Goal: Information Seeking & Learning: Learn about a topic

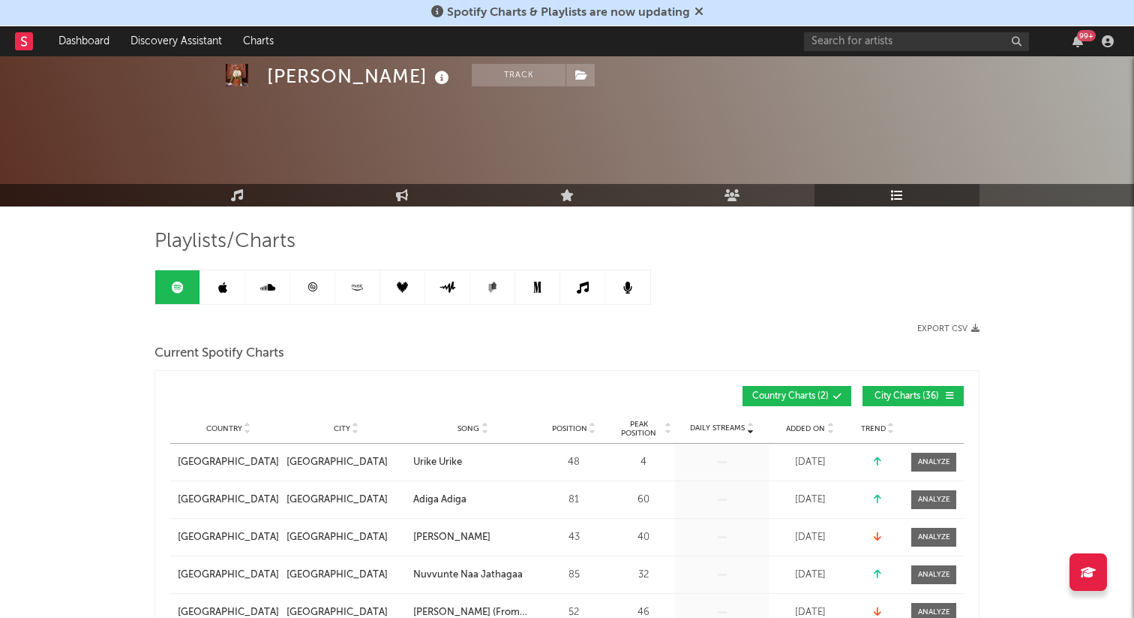
scroll to position [1357, 0]
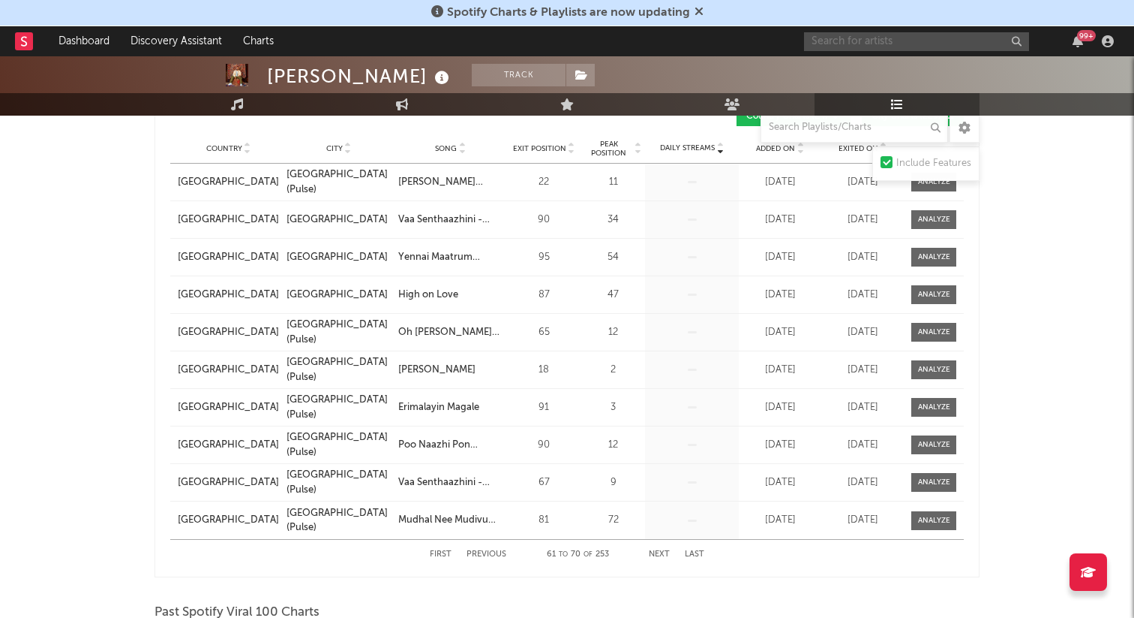
click at [885, 43] on input "text" at bounding box center [916, 41] width 225 height 19
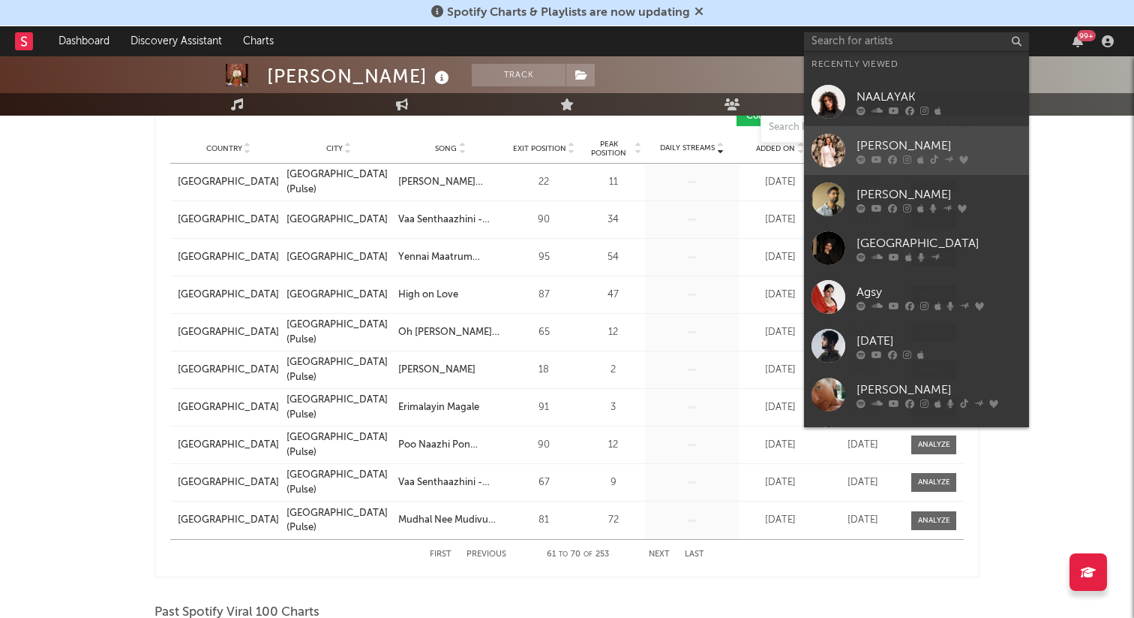
click at [884, 165] on link "[PERSON_NAME]" at bounding box center [916, 150] width 225 height 49
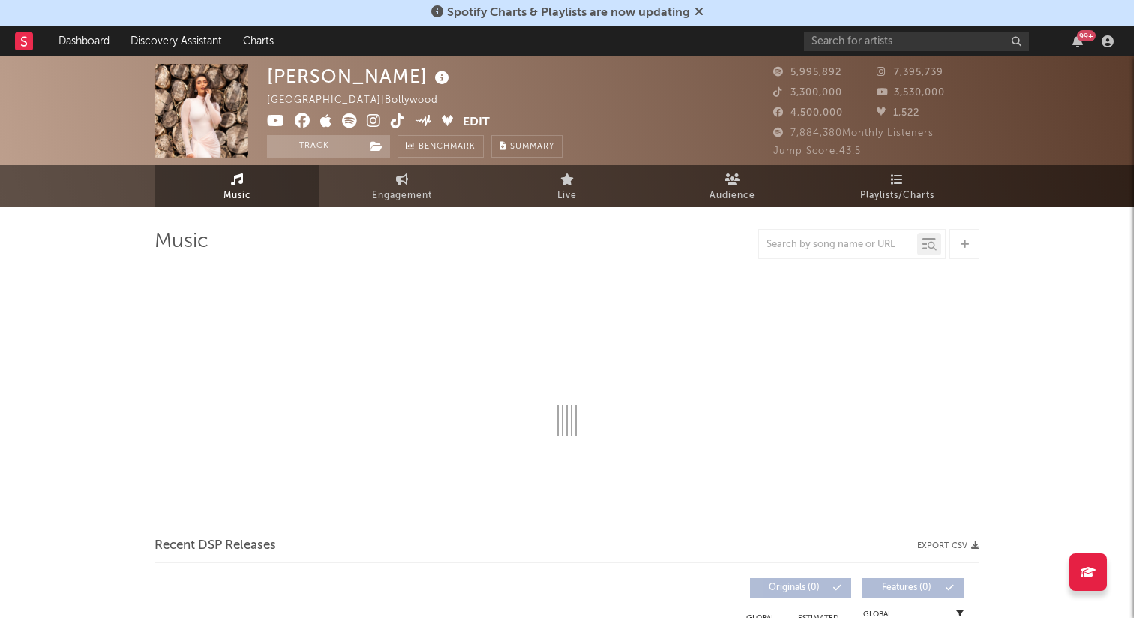
select select "6m"
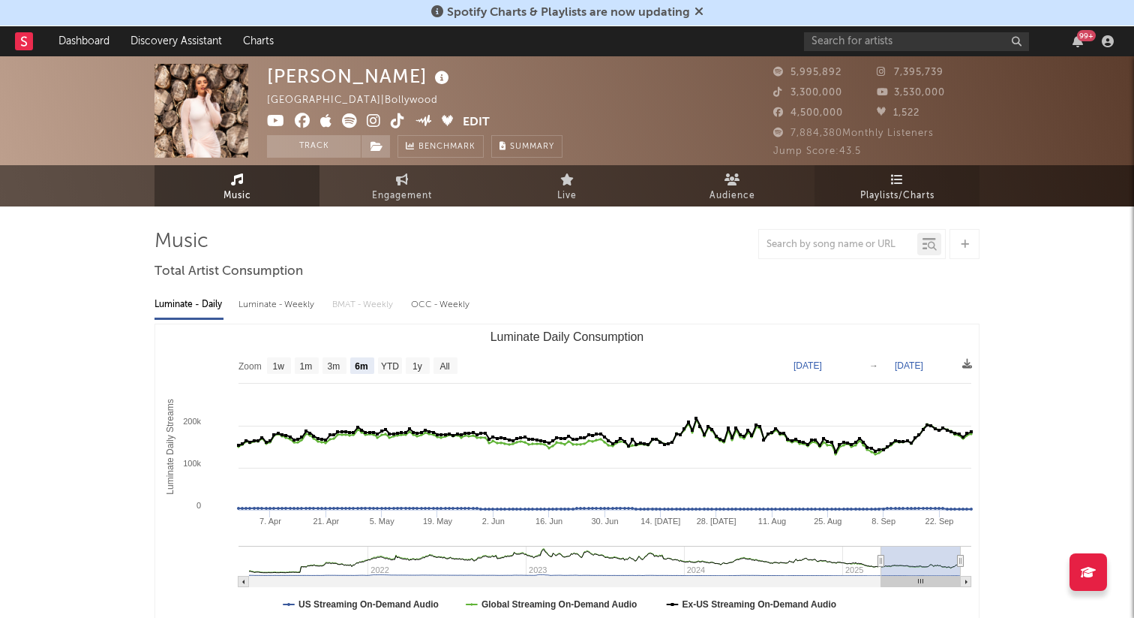
click at [892, 196] on span "Playlists/Charts" at bounding box center [898, 196] width 74 height 18
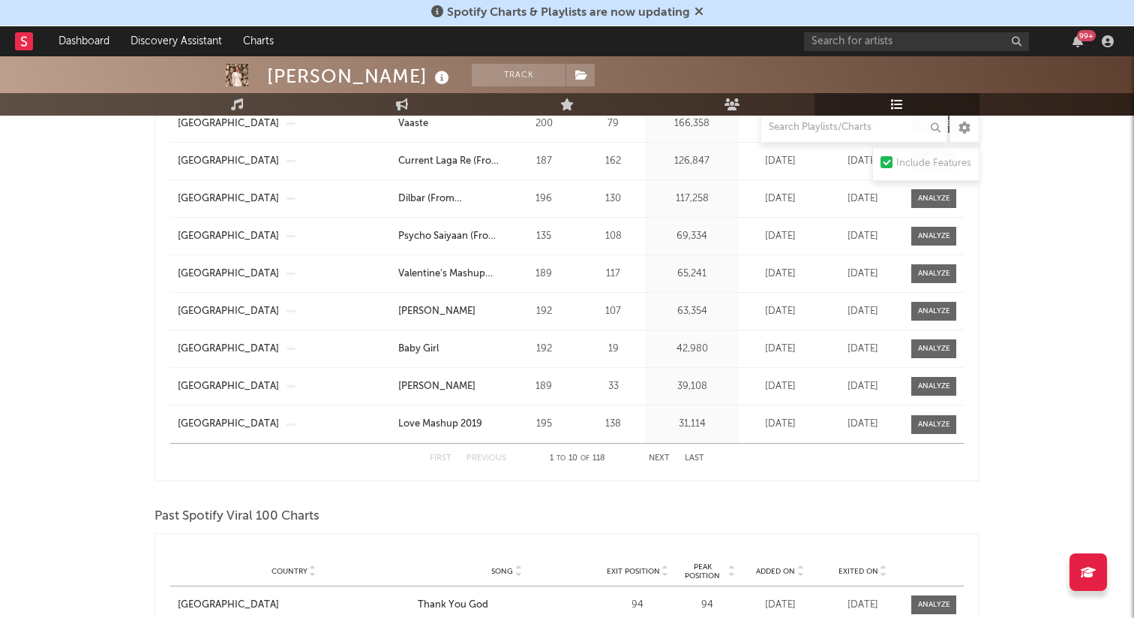
scroll to position [930, 0]
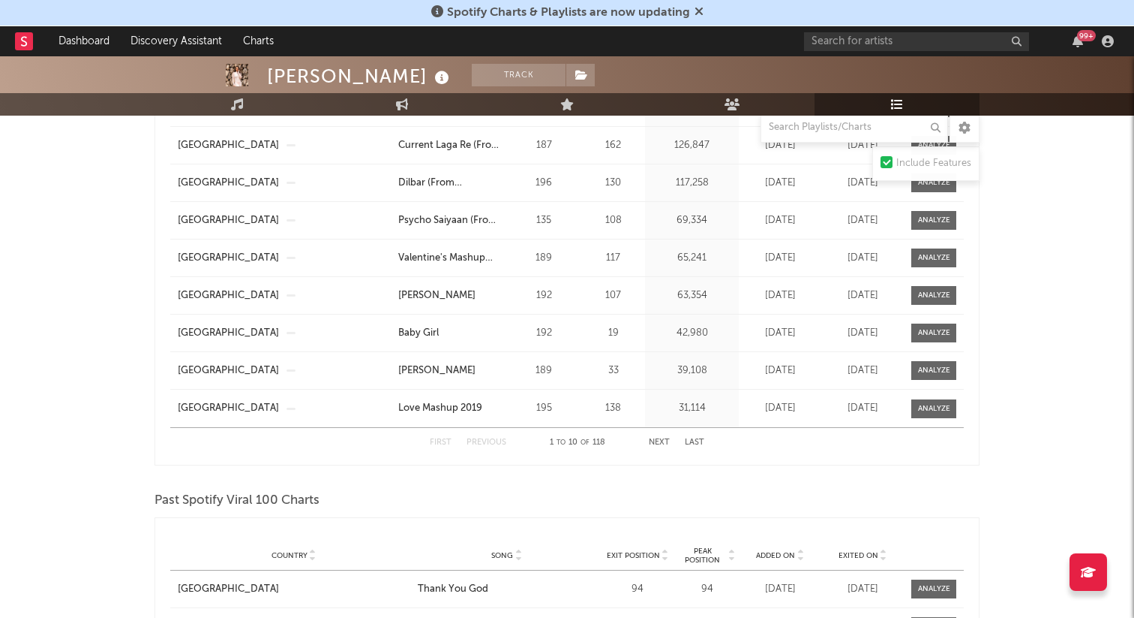
click at [657, 443] on button "Next" at bounding box center [659, 442] width 21 height 8
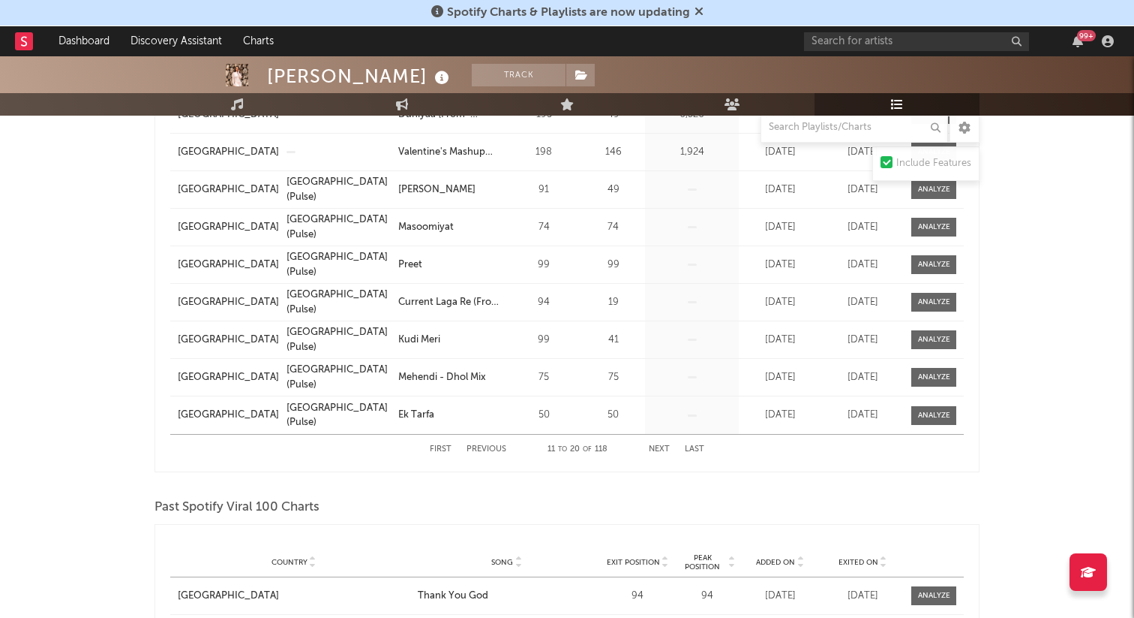
scroll to position [939, 0]
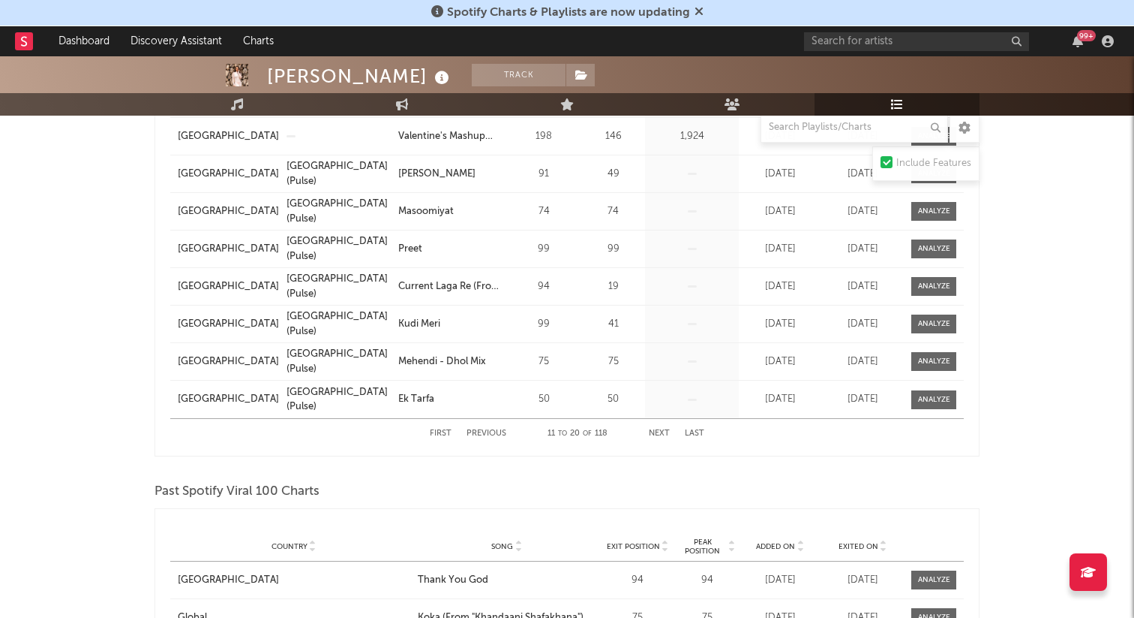
click at [657, 434] on button "Next" at bounding box center [659, 433] width 21 height 8
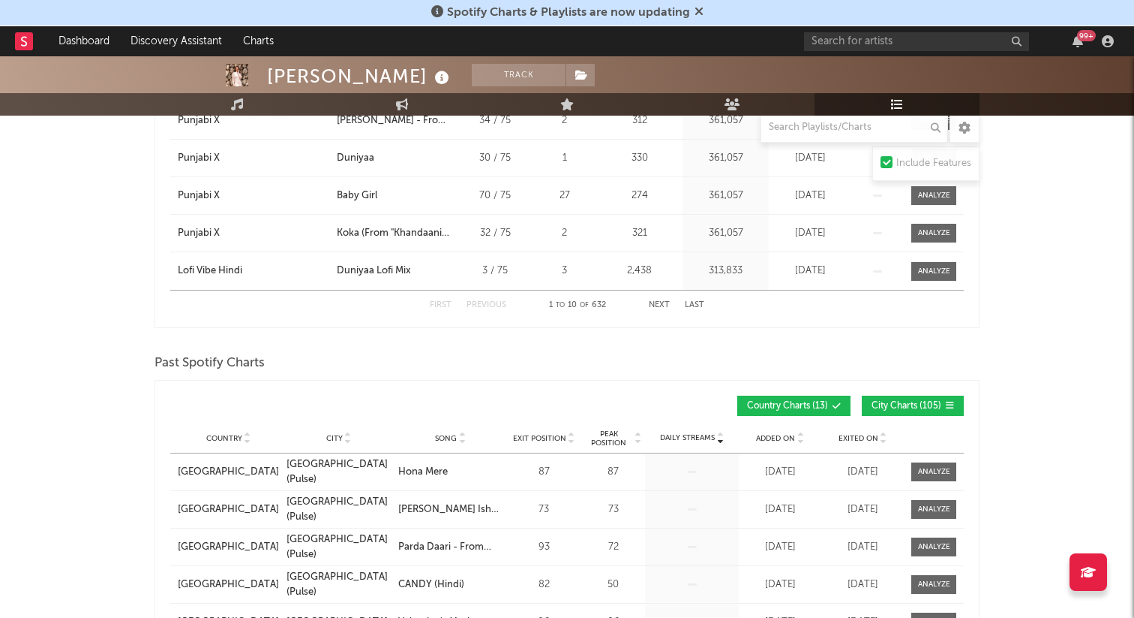
scroll to position [0, 0]
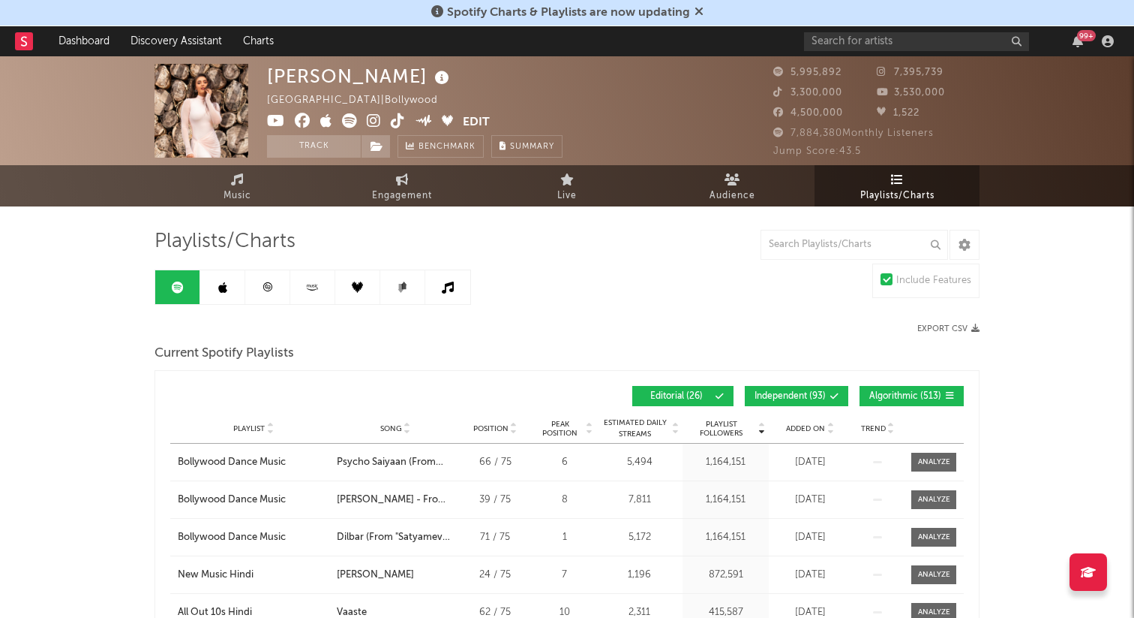
click at [699, 13] on icon at bounding box center [699, 11] width 9 height 12
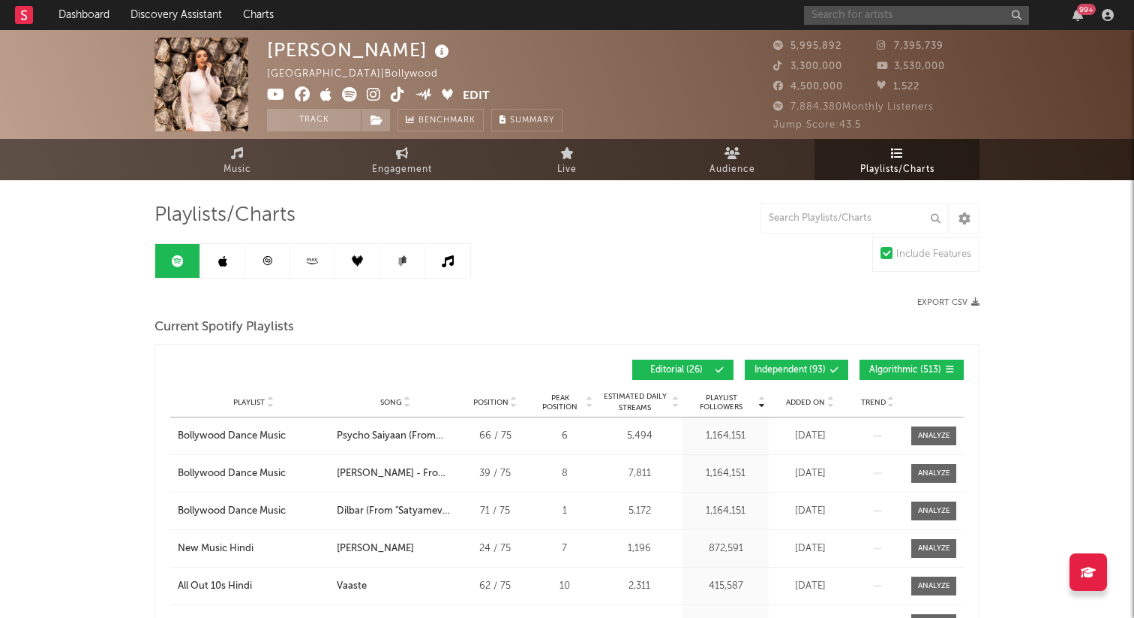
click at [848, 14] on input "text" at bounding box center [916, 15] width 225 height 19
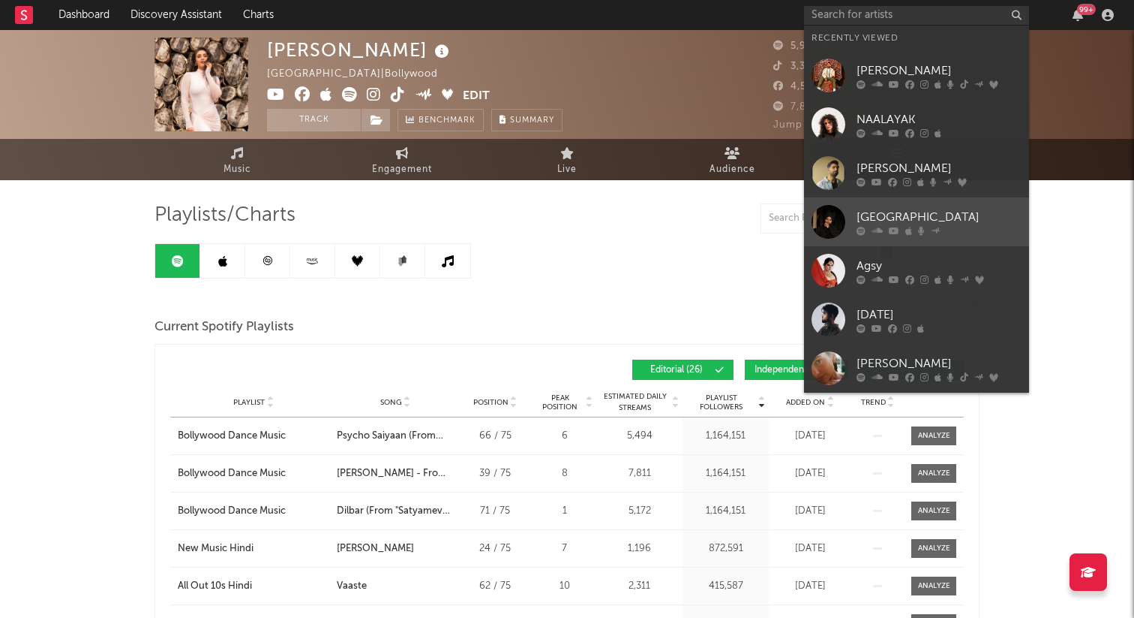
click at [906, 226] on icon at bounding box center [909, 230] width 7 height 9
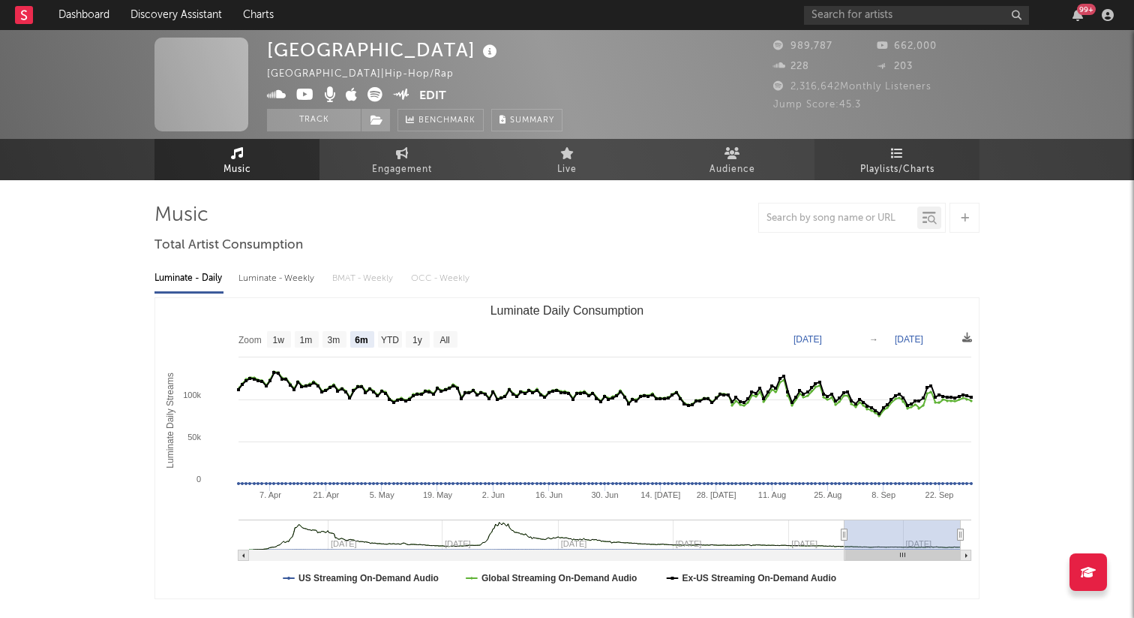
click at [899, 176] on span "Playlists/Charts" at bounding box center [898, 170] width 74 height 18
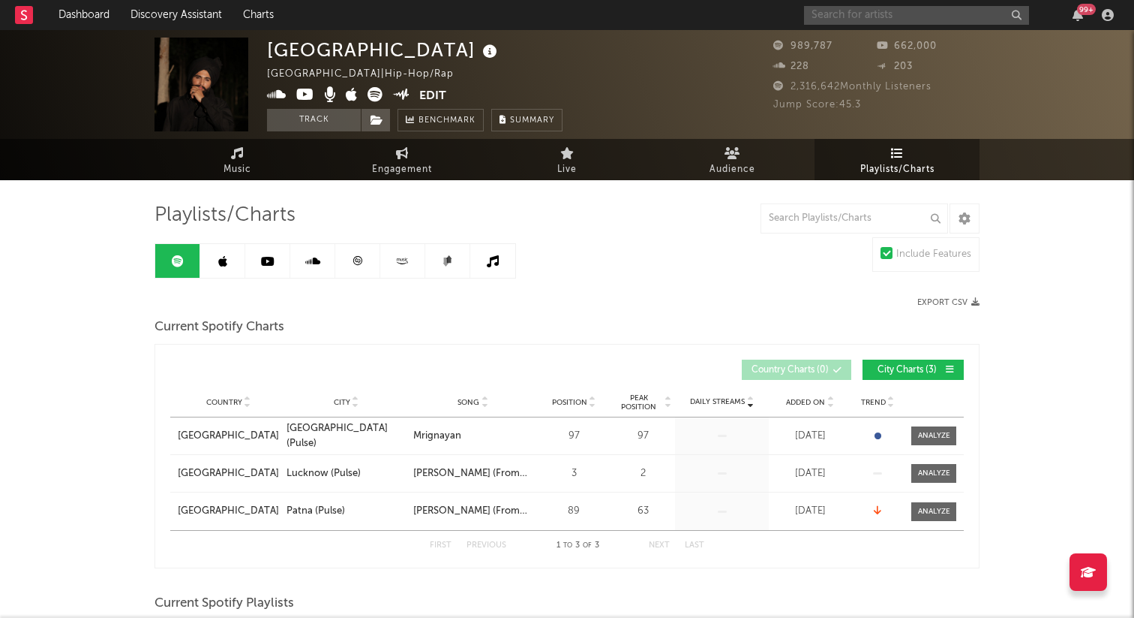
click at [885, 18] on input "text" at bounding box center [916, 15] width 225 height 19
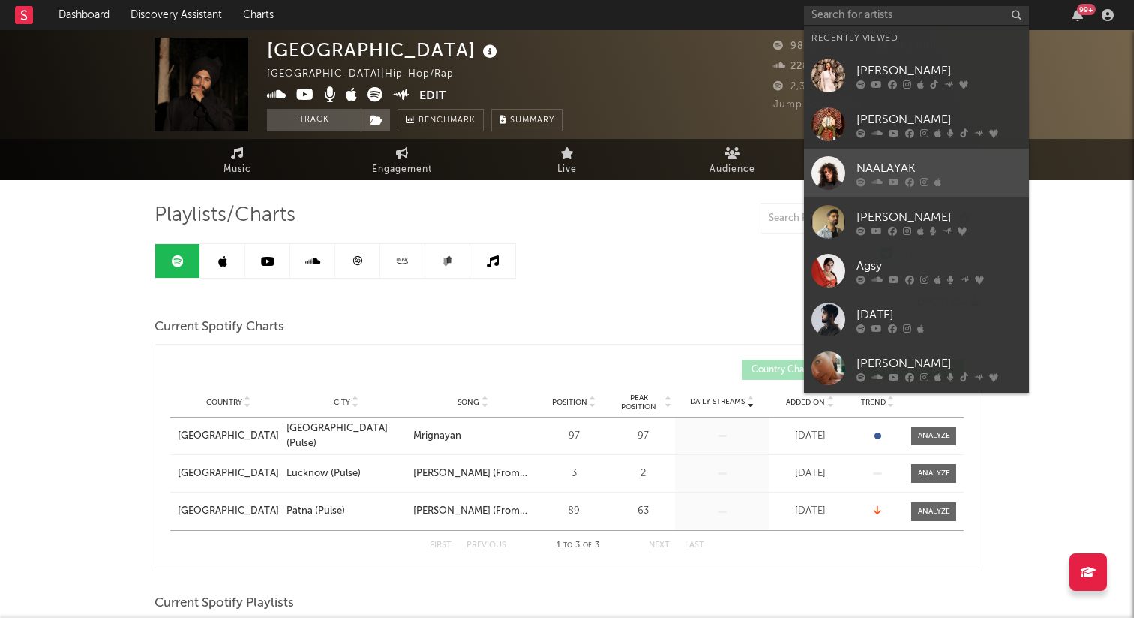
click at [897, 180] on icon at bounding box center [894, 181] width 11 height 9
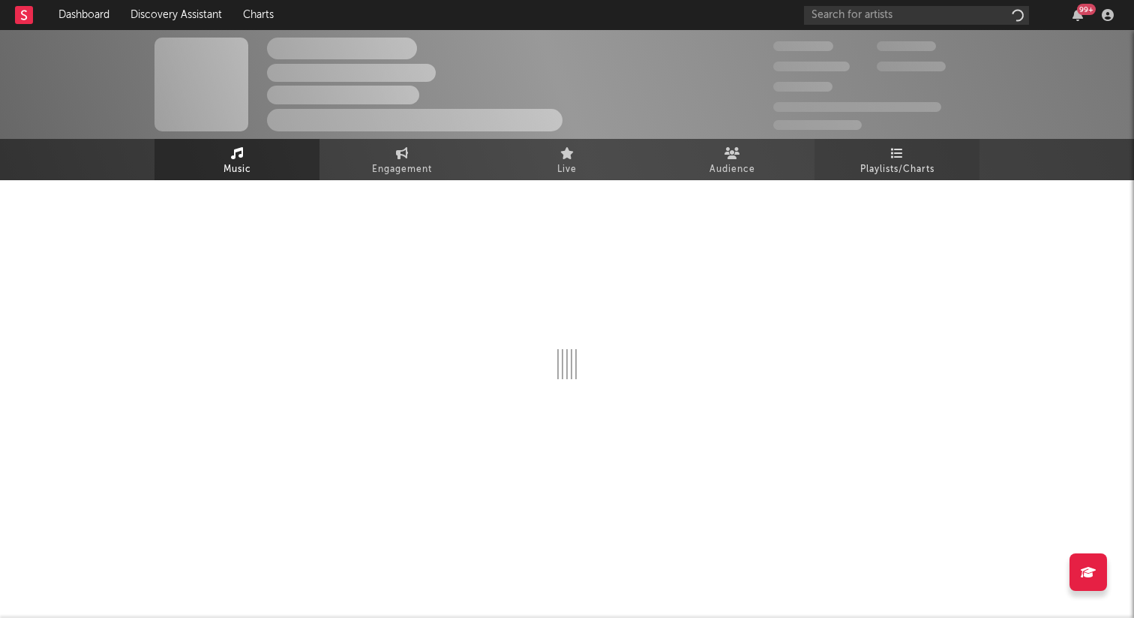
click at [898, 147] on icon at bounding box center [897, 153] width 13 height 12
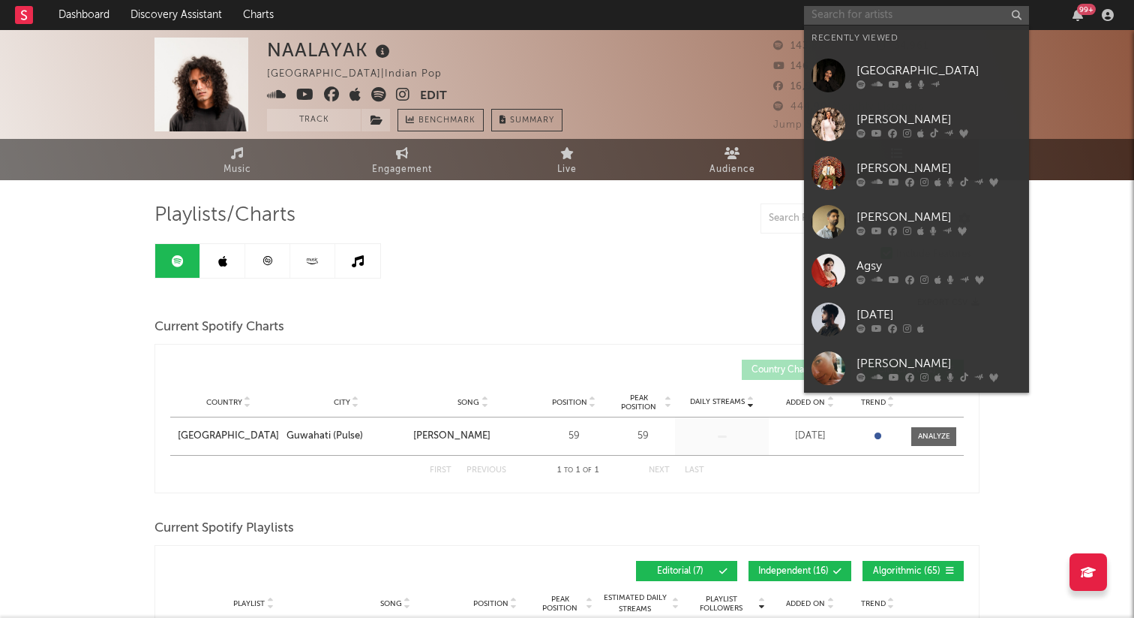
click at [902, 21] on input "text" at bounding box center [916, 15] width 225 height 19
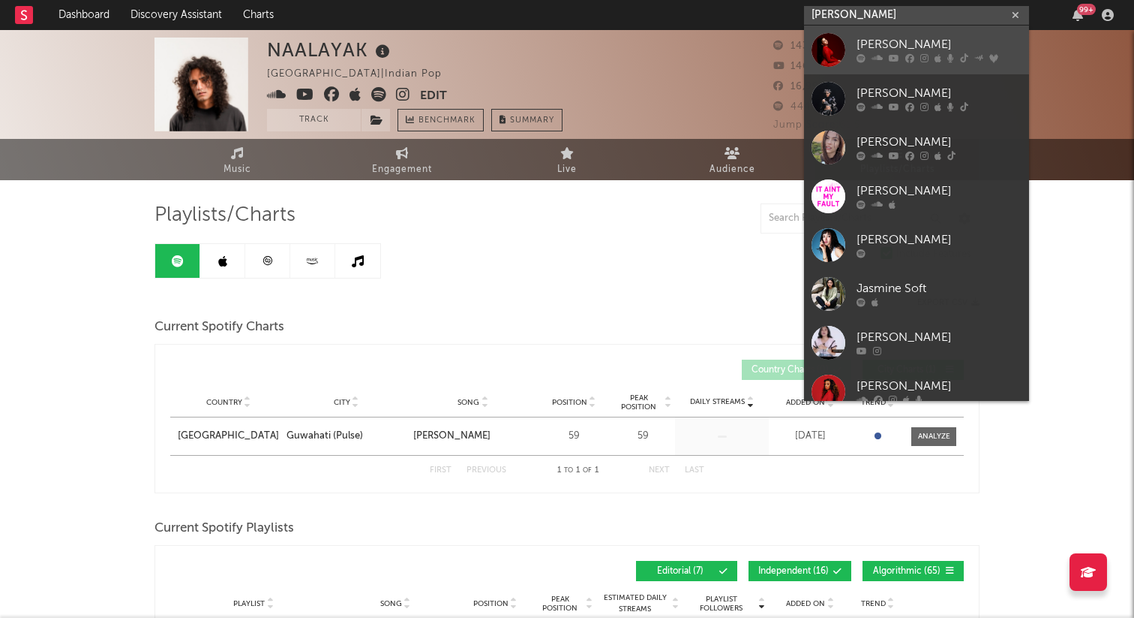
type input "[PERSON_NAME]"
click at [915, 53] on div "[PERSON_NAME]" at bounding box center [939, 45] width 165 height 18
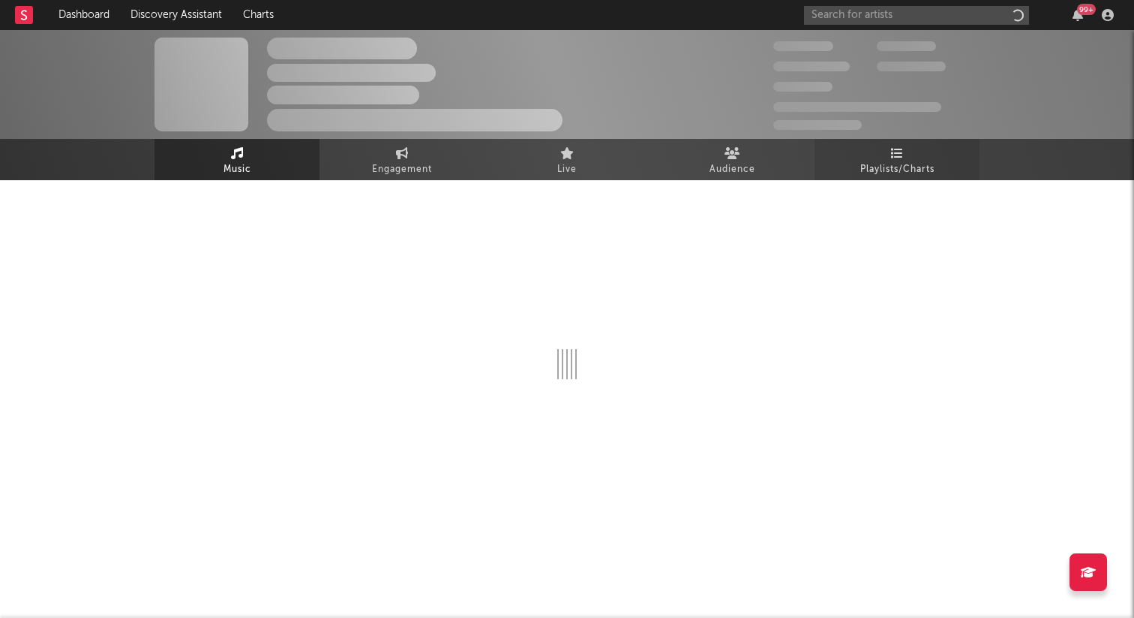
click at [914, 175] on span "Playlists/Charts" at bounding box center [898, 170] width 74 height 18
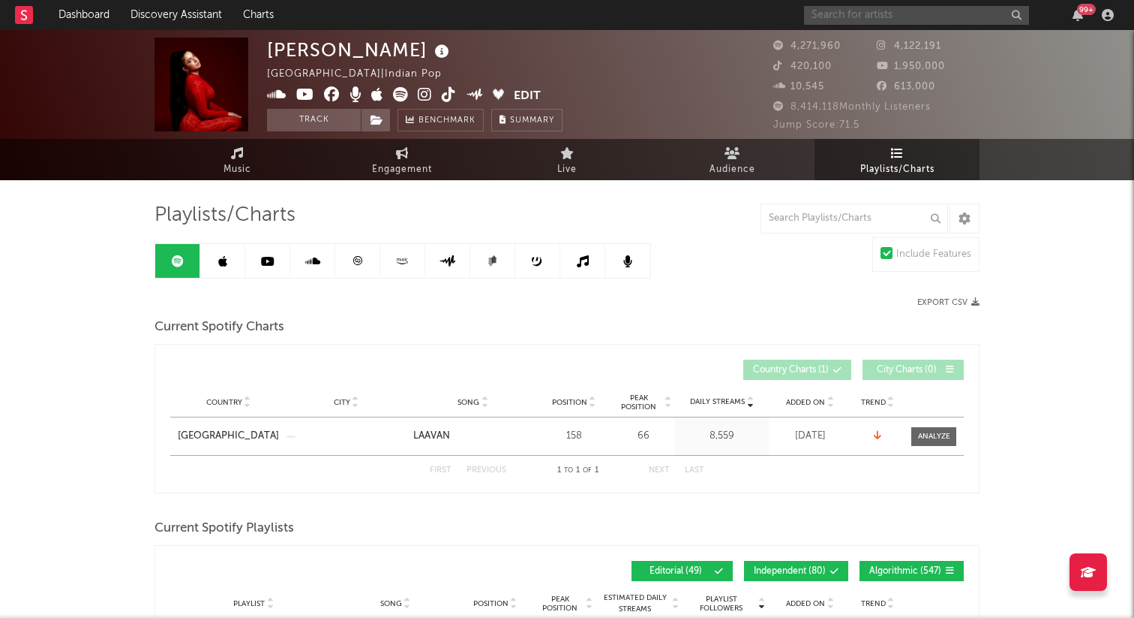
click at [848, 15] on input "text" at bounding box center [916, 15] width 225 height 19
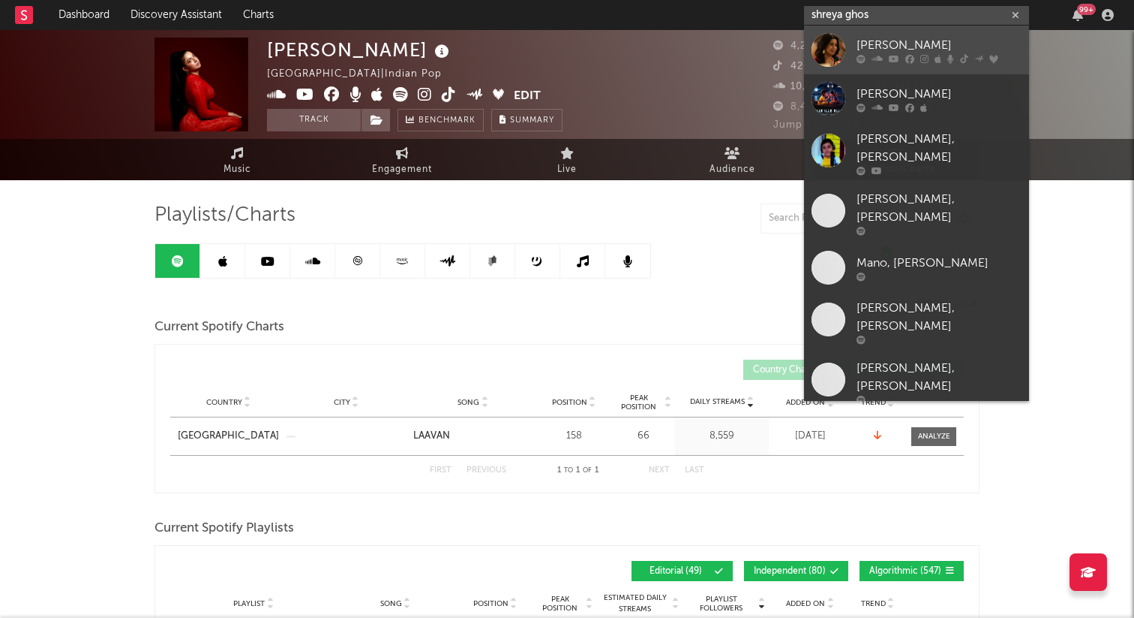
type input "shreya ghos"
click at [932, 49] on div "[PERSON_NAME]" at bounding box center [939, 45] width 165 height 18
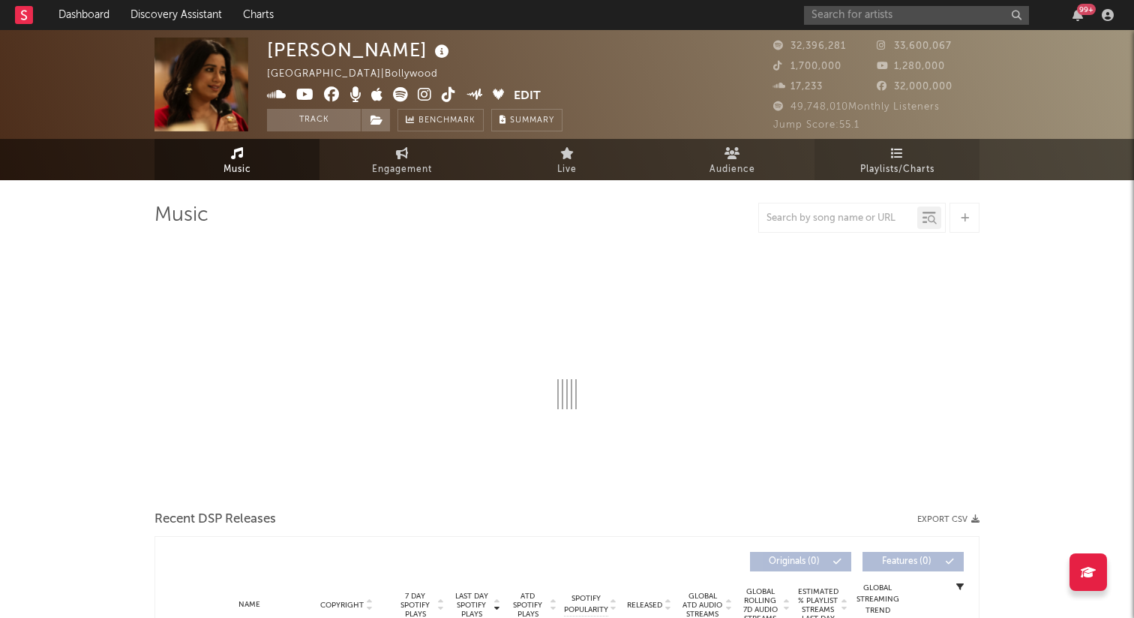
select select "6m"
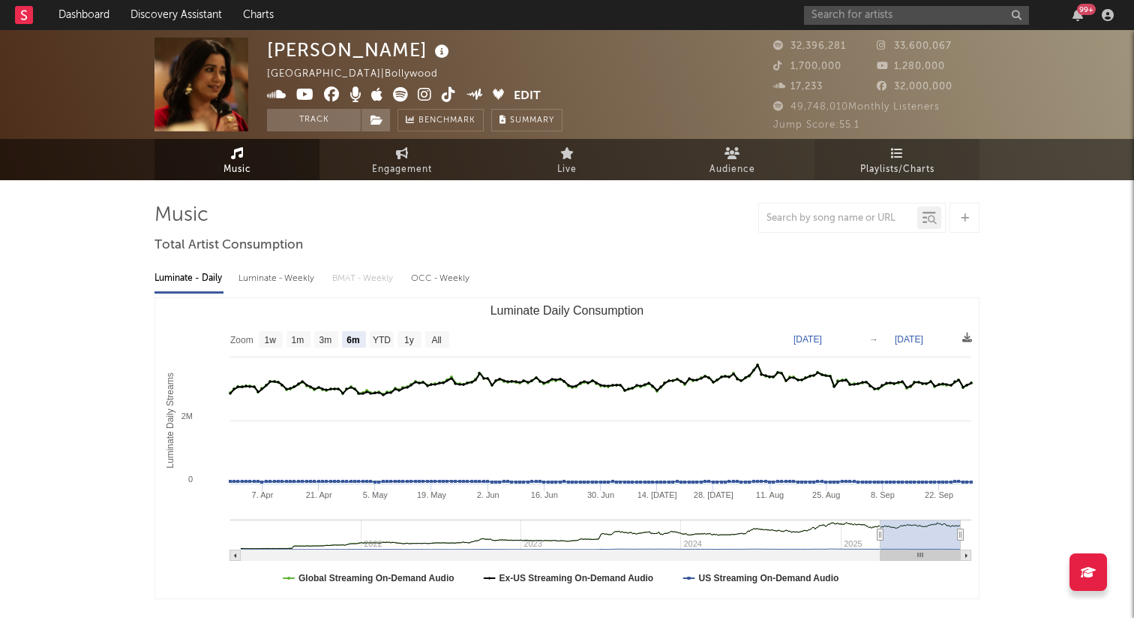
click at [903, 161] on span "Playlists/Charts" at bounding box center [898, 170] width 74 height 18
